Goal: Information Seeking & Learning: Learn about a topic

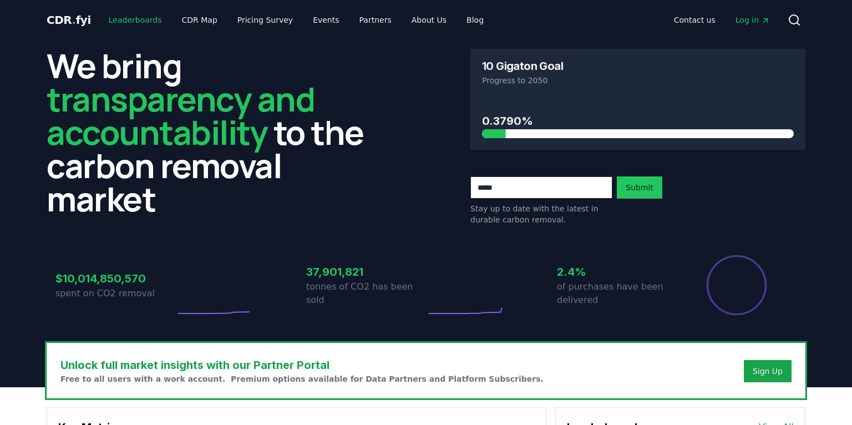
click at [152, 21] on link "Leaderboards" at bounding box center [135, 20] width 71 height 20
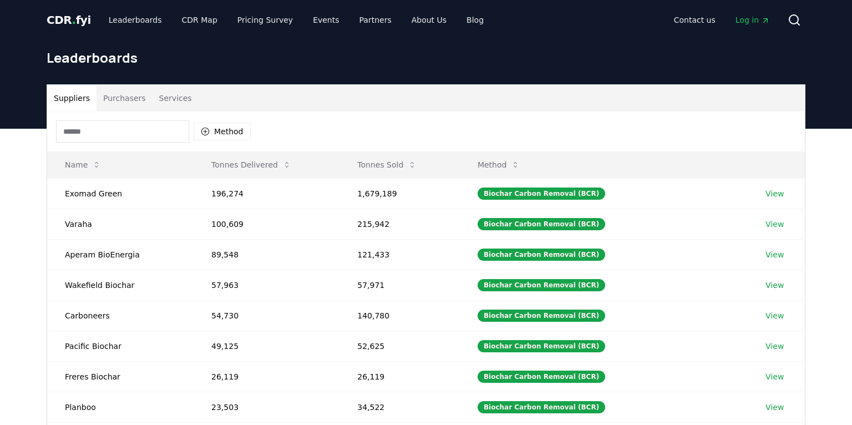
click at [225, 140] on div "Method" at bounding box center [153, 131] width 195 height 22
click at [221, 135] on button "Method" at bounding box center [222, 132] width 57 height 18
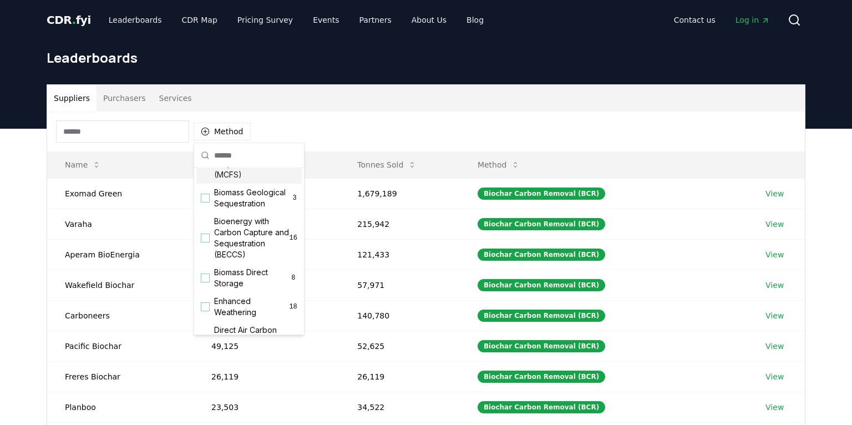
scroll to position [84, 0]
click at [236, 233] on span "Bioenergy with Carbon Capture and Sequestration (BECCS)" at bounding box center [251, 238] width 75 height 44
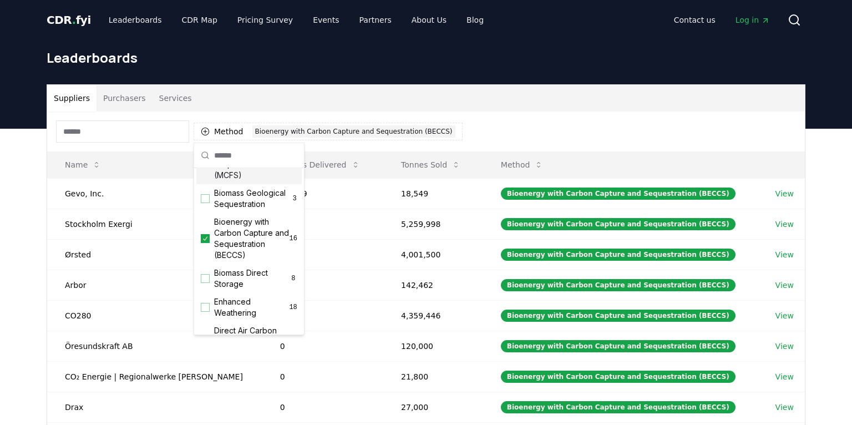
click at [363, 91] on div "Suppliers Purchasers Services" at bounding box center [426, 98] width 758 height 27
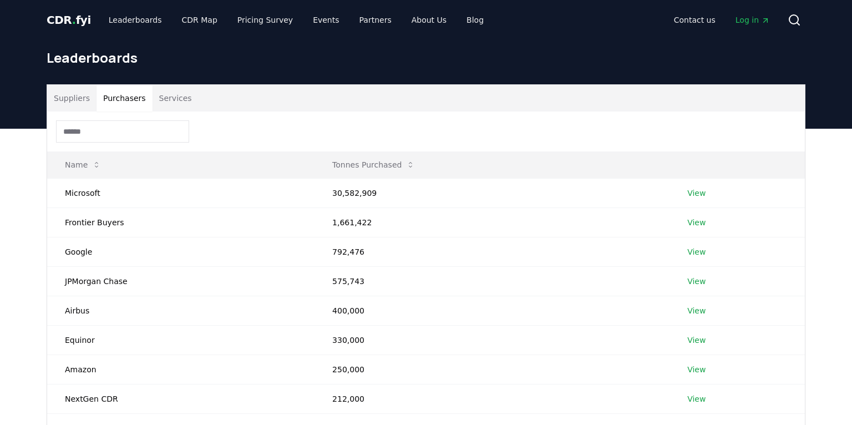
click at [120, 94] on button "Purchasers" at bounding box center [125, 98] width 56 height 27
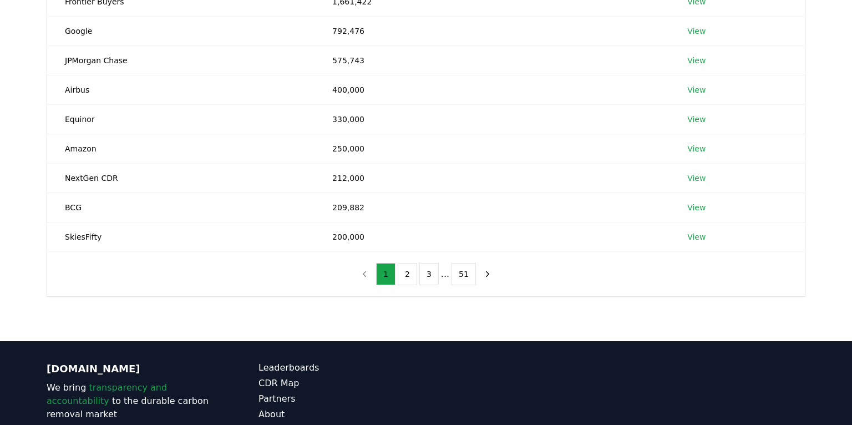
scroll to position [190, 0]
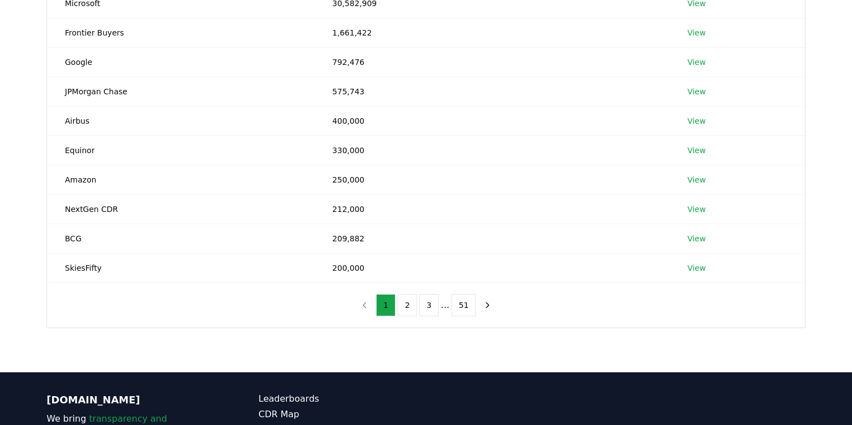
click at [232, 342] on div "Suppliers Purchasers Services Name Tonnes Purchased Microsoft 30,582,909 View F…" at bounding box center [426, 155] width 852 height 433
